Goal: Obtain resource: Obtain resource

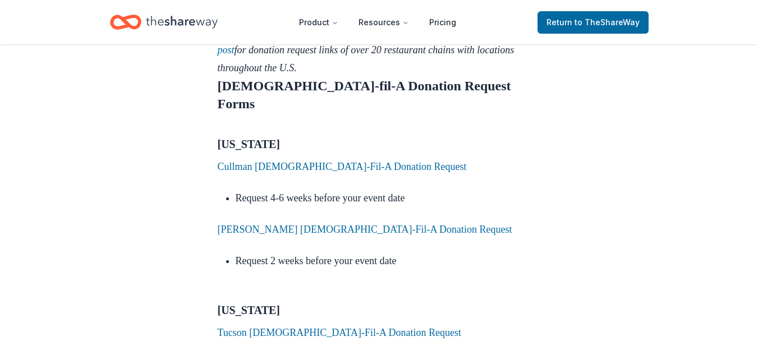
scroll to position [1318, 0]
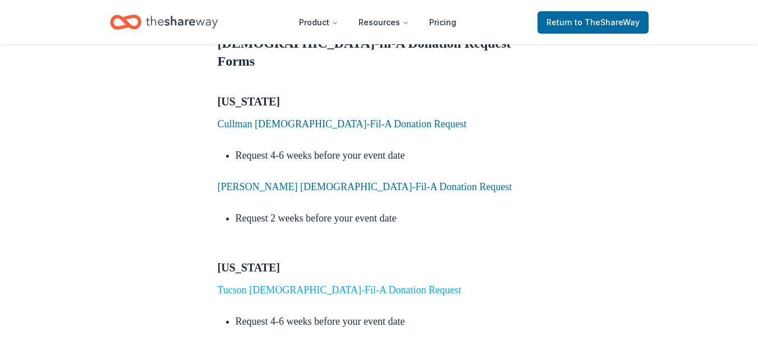
click at [278, 285] on link "Tucson [DEMOGRAPHIC_DATA]-Fil-A Donation Request" at bounding box center [340, 290] width 244 height 11
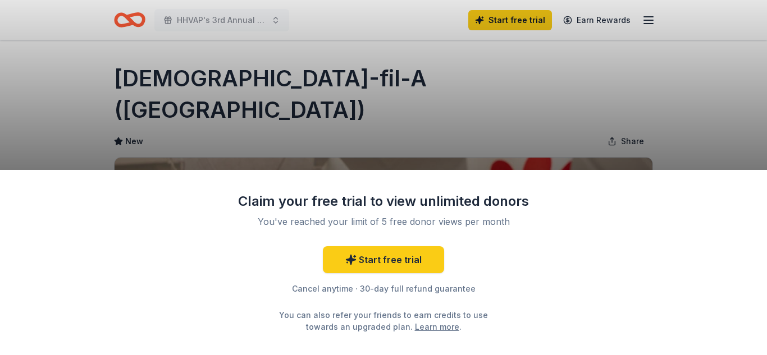
click at [497, 136] on div "Claim your free trial to view unlimited donors You've reached your limit of 5 f…" at bounding box center [383, 177] width 767 height 355
click at [555, 120] on div "Claim your free trial to view unlimited donors You've reached your limit of 5 f…" at bounding box center [383, 177] width 767 height 355
click at [590, 100] on div "Claim your free trial to view unlimited donors You've reached your limit of 5 f…" at bounding box center [383, 177] width 767 height 355
